Goal: Use online tool/utility: Utilize a website feature to perform a specific function

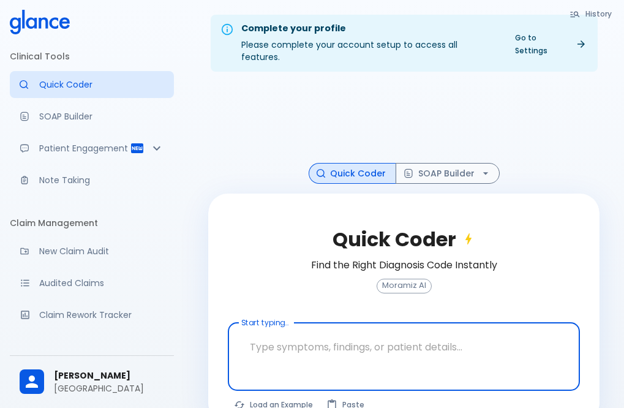
click at [276, 335] on textarea at bounding box center [404, 347] width 335 height 39
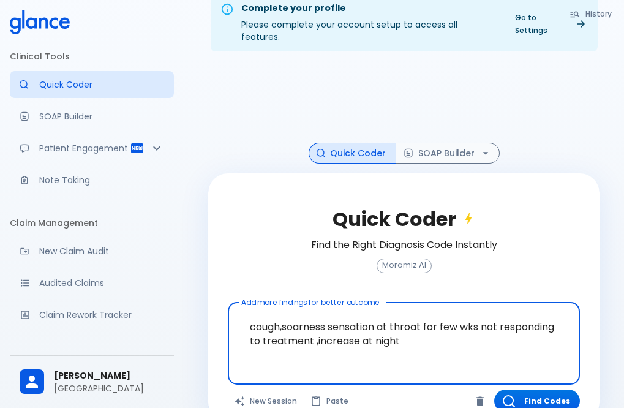
scroll to position [37, 0]
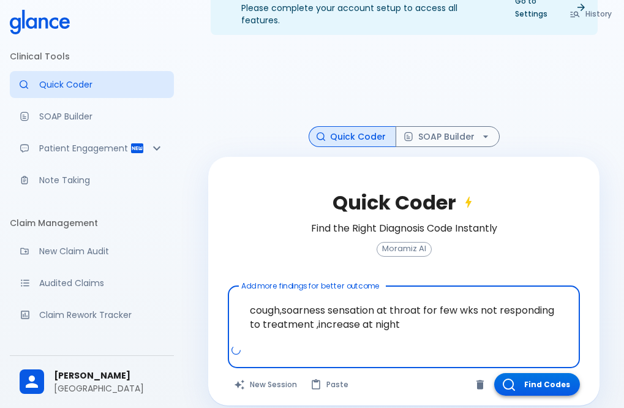
type textarea "cough,soarness sensation at throat for few wks not responding to treatment ,inc…"
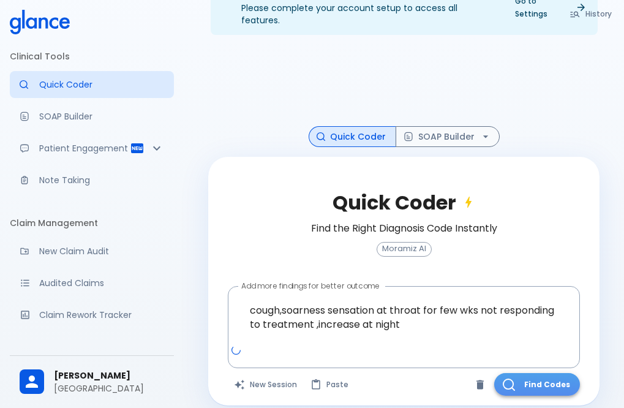
click at [534, 373] on button "Find Codes" at bounding box center [537, 384] width 86 height 23
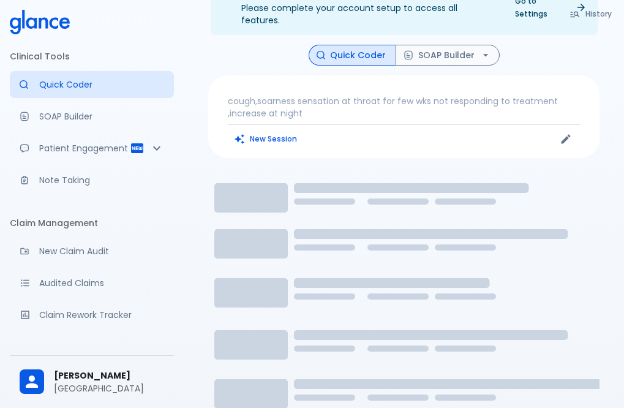
scroll to position [29, 0]
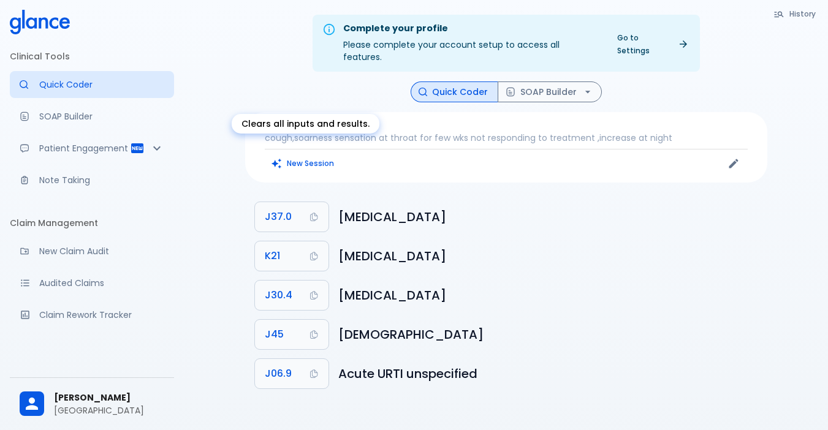
click at [299, 154] on button "New Session" at bounding box center [303, 163] width 77 height 18
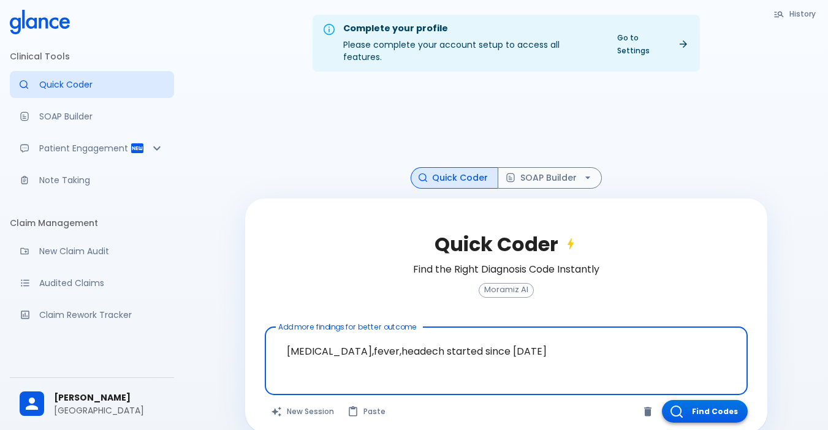
type textarea "[MEDICAL_DATA],fever,headech started since [DATE]"
click at [701, 400] on button "Find Codes" at bounding box center [705, 411] width 86 height 23
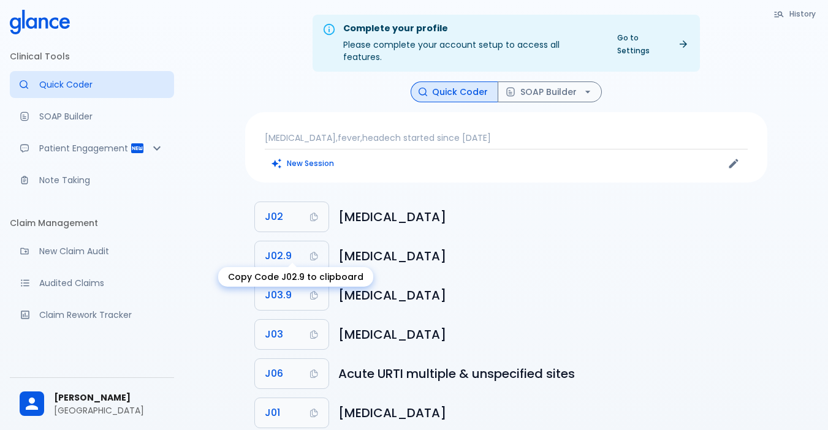
click at [286, 248] on span "J02.9" at bounding box center [278, 256] width 27 height 17
